Goal: Transaction & Acquisition: Download file/media

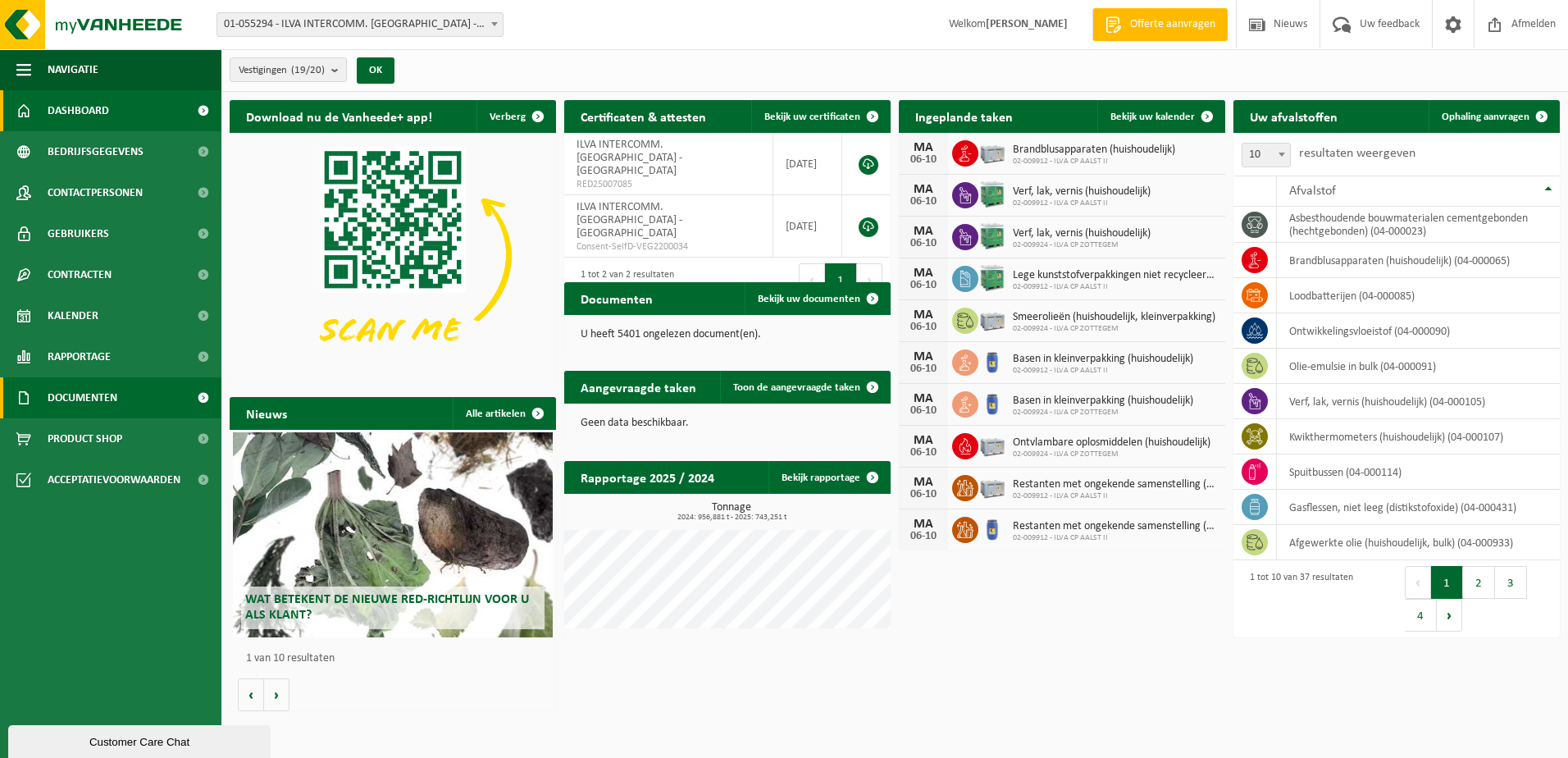
click at [72, 387] on span "Documenten" at bounding box center [83, 397] width 70 height 41
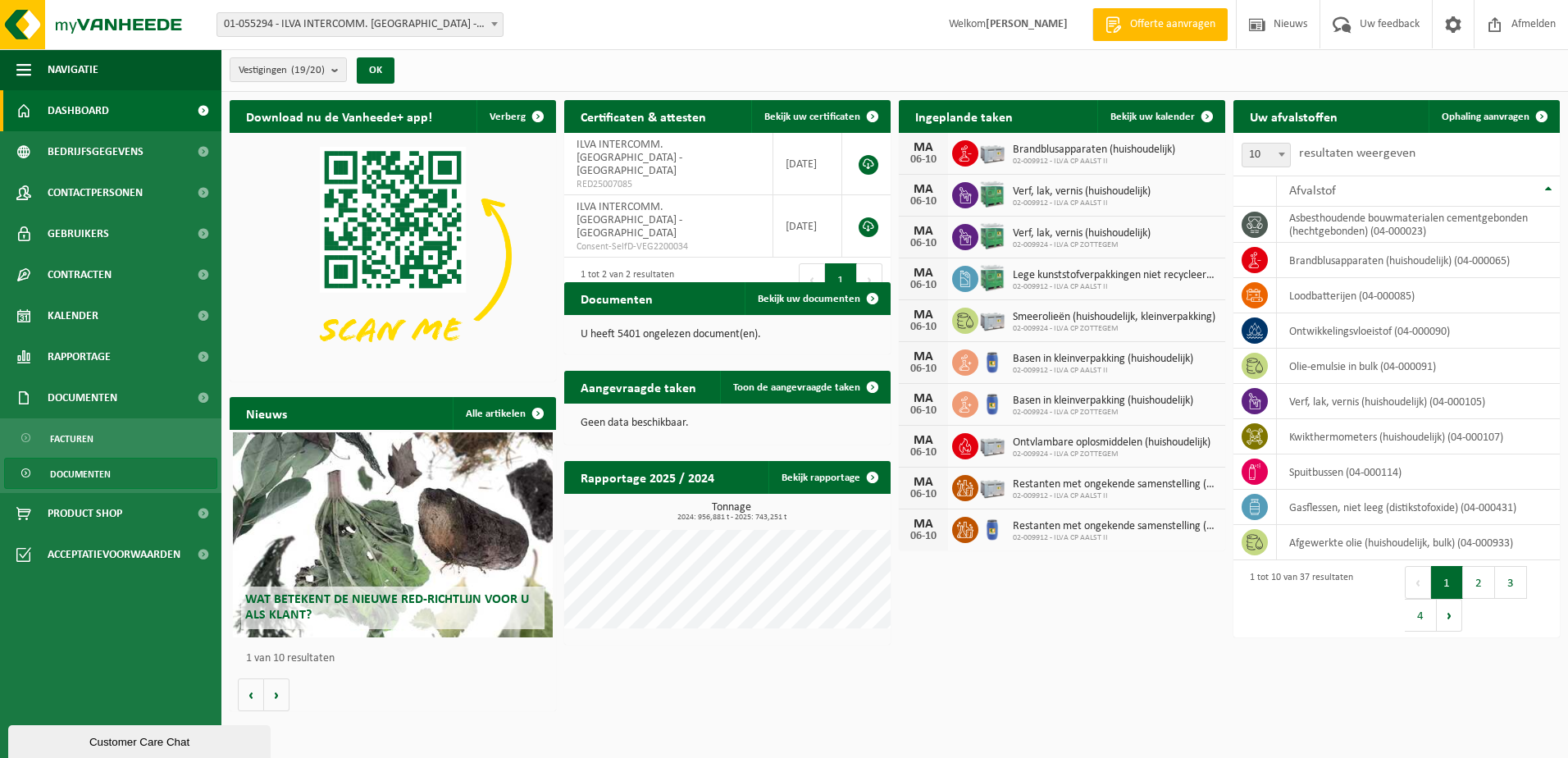
click at [99, 480] on span "Documenten" at bounding box center [80, 474] width 61 height 31
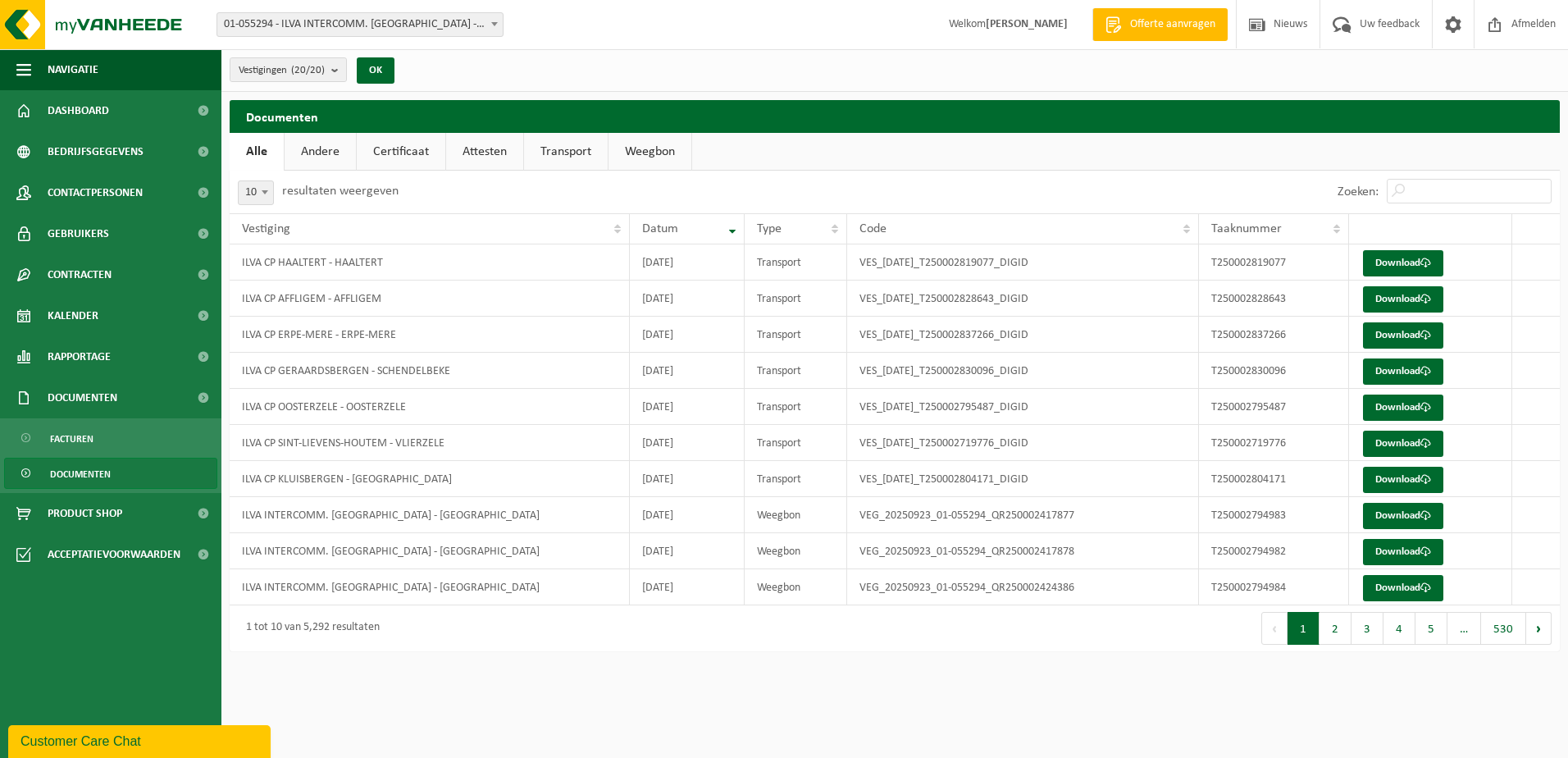
click at [642, 155] on link "Weegbon" at bounding box center [649, 152] width 83 height 38
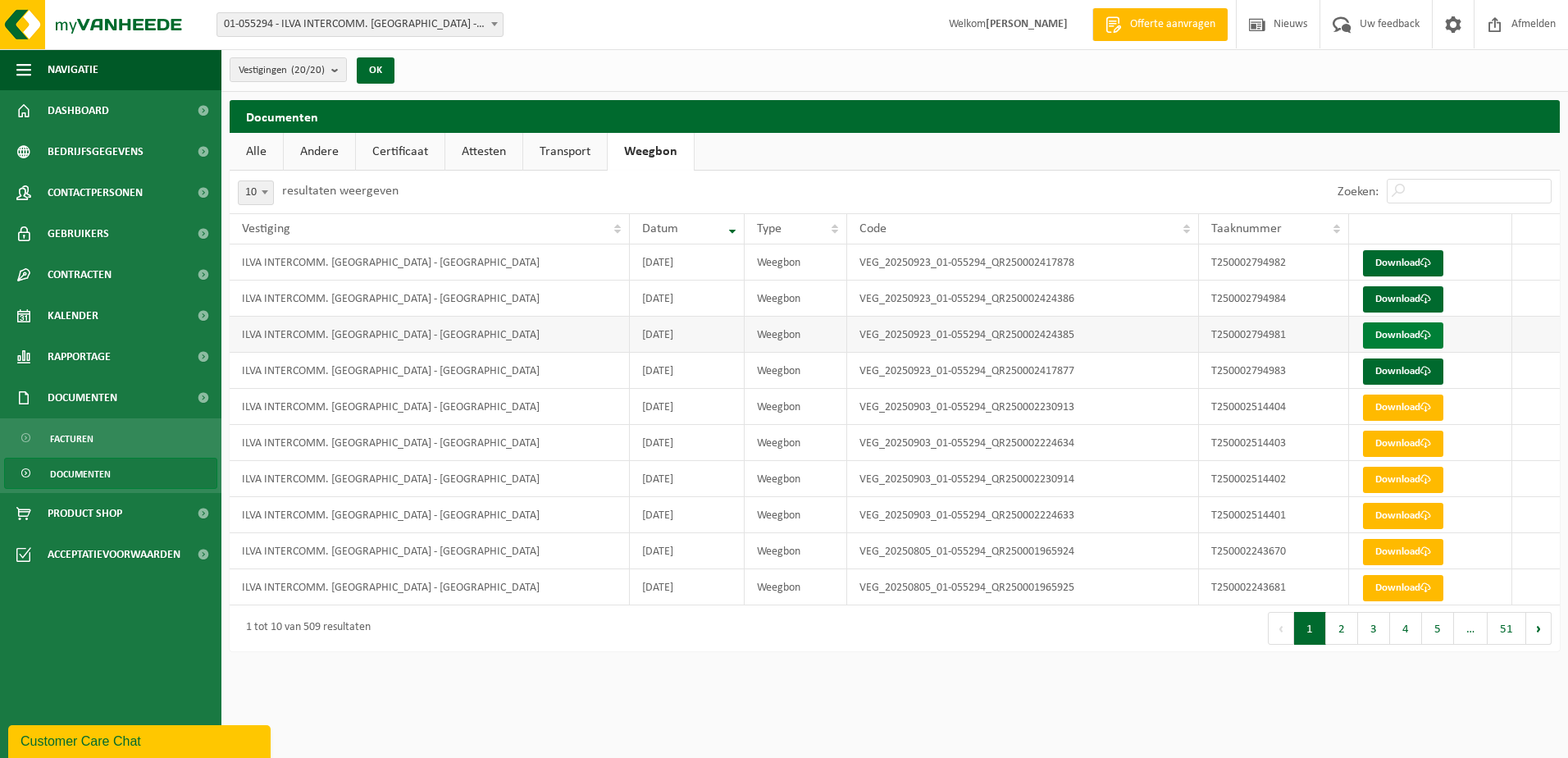
click at [1397, 331] on link "Download" at bounding box center [1402, 335] width 81 height 26
click at [1404, 263] on link "Download" at bounding box center [1402, 263] width 81 height 26
click at [1392, 362] on link "Download" at bounding box center [1402, 371] width 81 height 26
click at [1405, 302] on link "Download" at bounding box center [1402, 299] width 81 height 26
click at [1518, 30] on span "Afmelden" at bounding box center [1533, 24] width 53 height 49
